Goal: Information Seeking & Learning: Learn about a topic

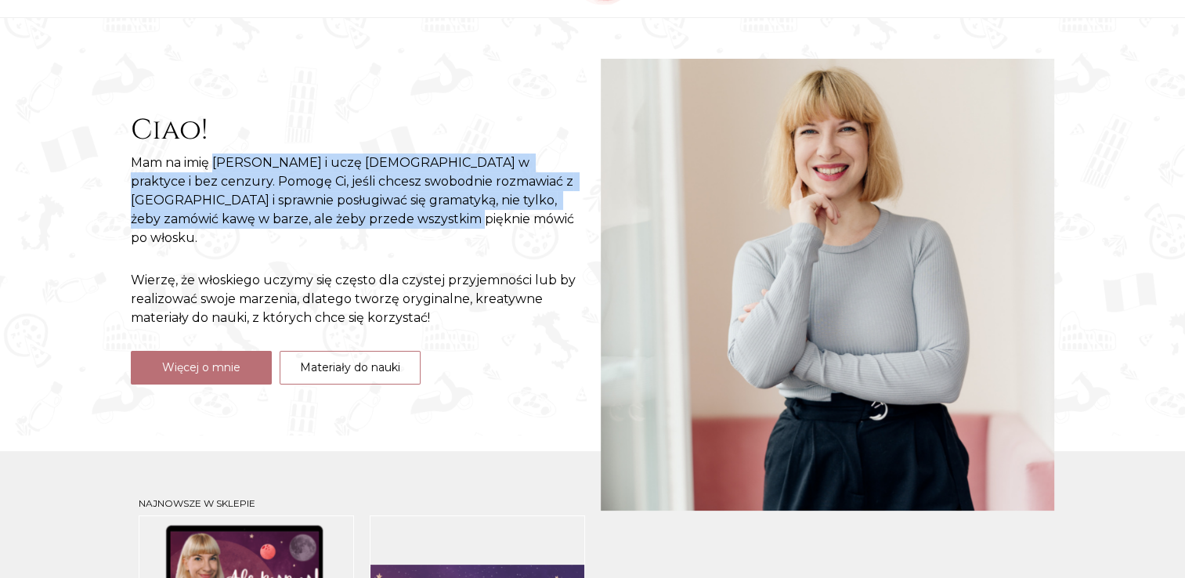
drag, startPoint x: 219, startPoint y: 174, endPoint x: 541, endPoint y: 232, distance: 327.1
click at [541, 232] on p "Mam na imię Natalia i uczę włoskiego w praktyce i bez cenzury. Pomogę Ci, jeśli…" at bounding box center [358, 201] width 454 height 94
click at [544, 235] on p "Mam na imię Natalia i uczę włoskiego w praktyce i bez cenzury. Pomogę Ci, jeśli…" at bounding box center [358, 201] width 454 height 94
click at [519, 215] on p "Mam na imię Natalia i uczę włoskiego w praktyce i bez cenzury. Pomogę Ci, jeśli…" at bounding box center [358, 201] width 454 height 94
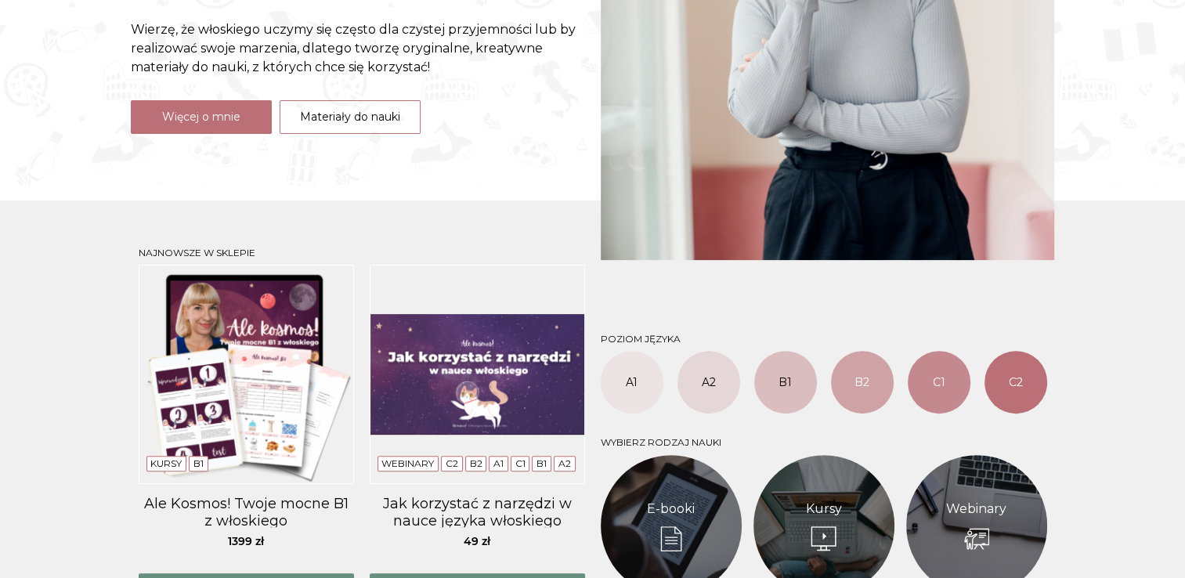
scroll to position [470, 0]
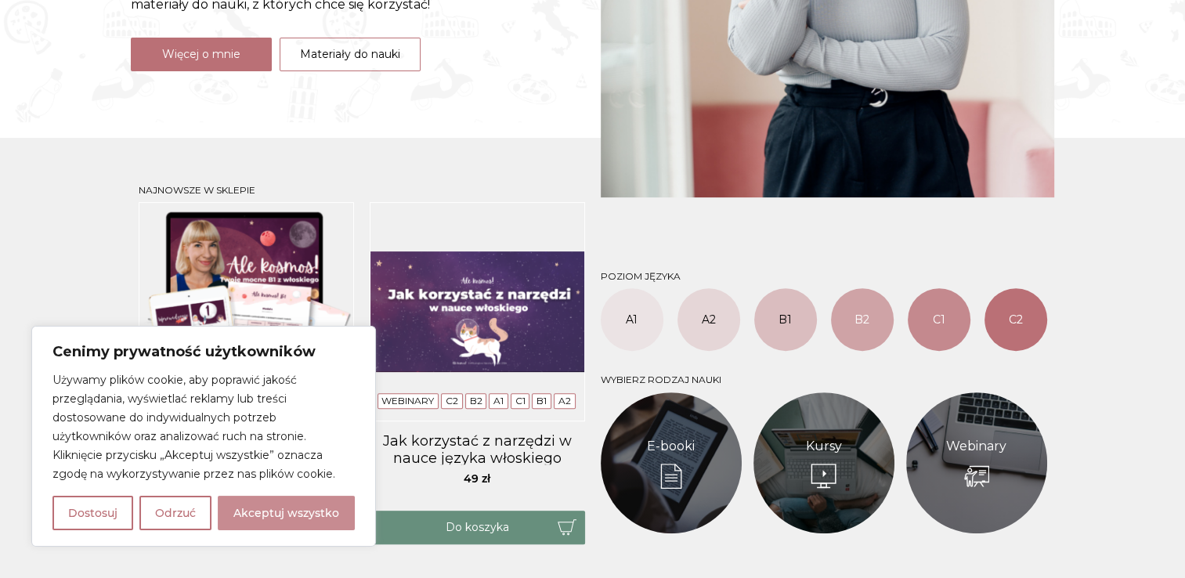
click at [273, 515] on button "Akceptuj wszystko" at bounding box center [286, 513] width 137 height 34
checkbox input "true"
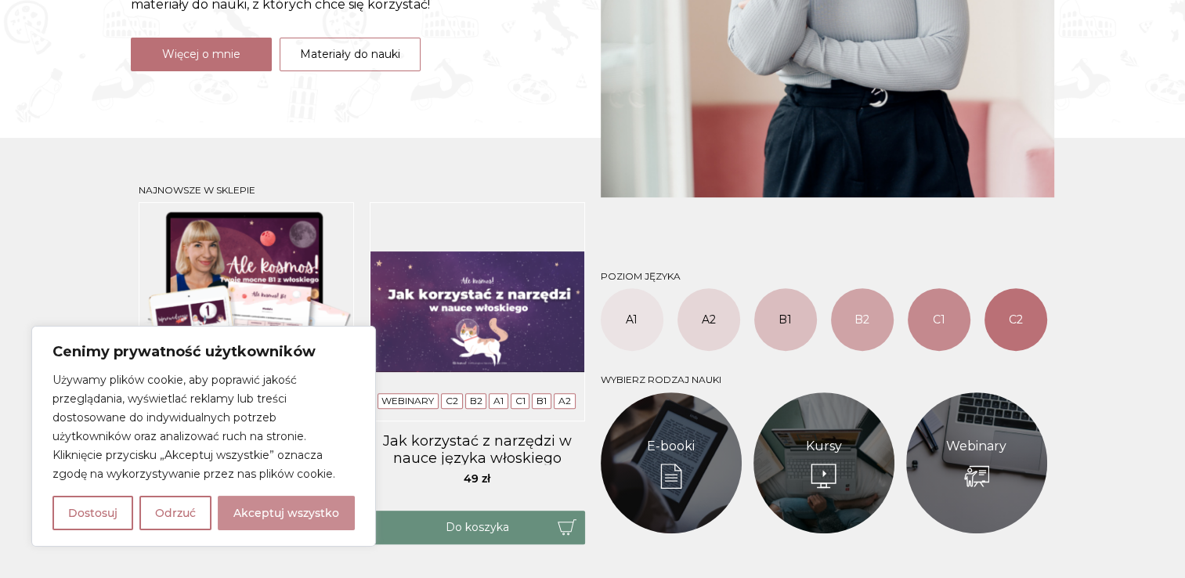
checkbox input "true"
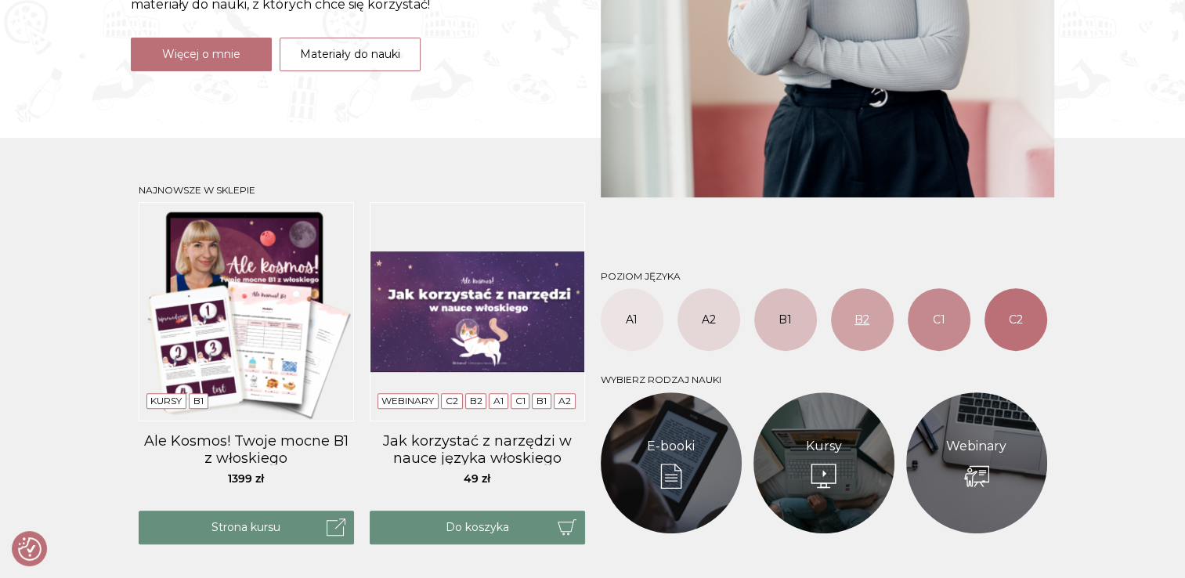
click at [877, 303] on link "B2" at bounding box center [862, 319] width 63 height 63
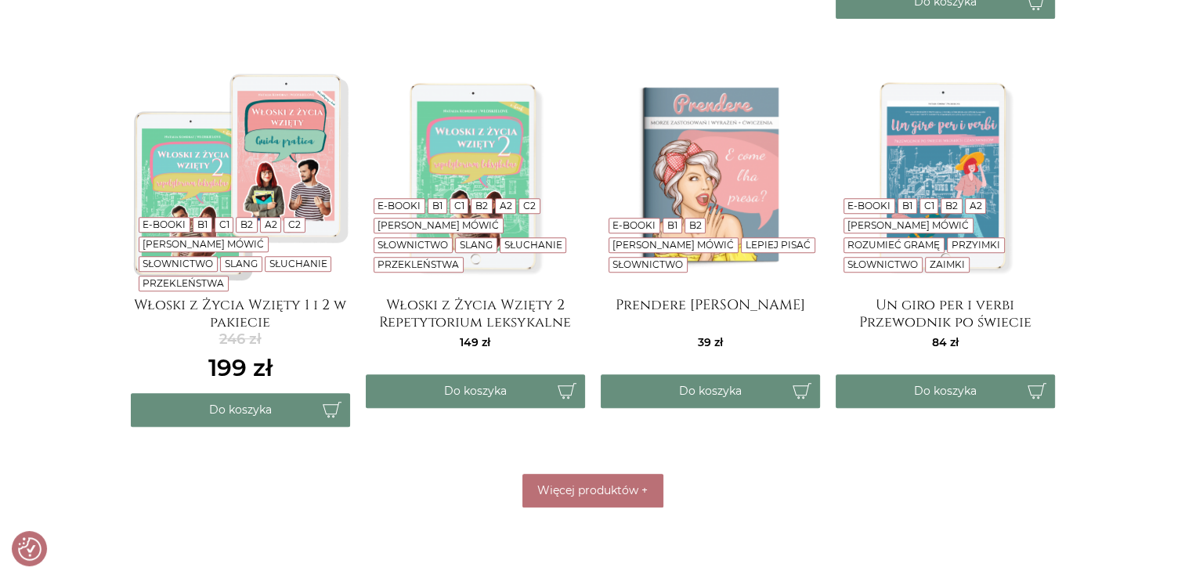
scroll to position [705, 0]
